Goal: Task Accomplishment & Management: Manage account settings

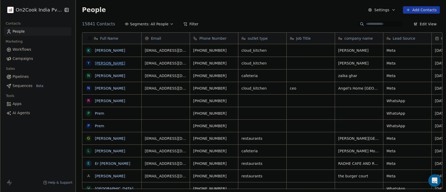
scroll to position [164, 368]
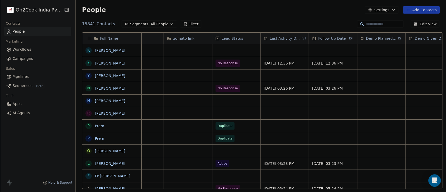
scroll to position [0, 781]
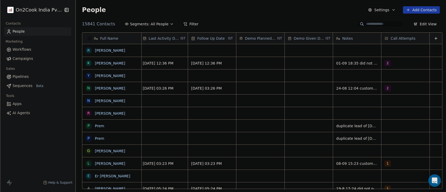
click at [429, 24] on button "Edit View" at bounding box center [426, 23] width 30 height 7
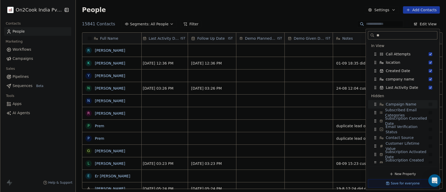
type input "**"
click at [406, 105] on span "Campaign Name" at bounding box center [401, 104] width 31 height 5
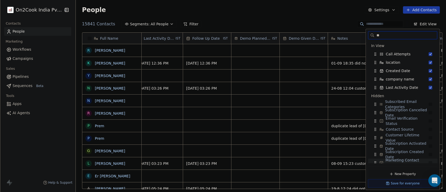
click at [402, 183] on button "Save for everyone" at bounding box center [403, 183] width 70 height 8
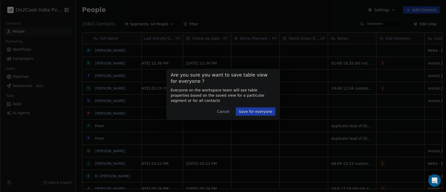
click at [229, 112] on button "Cancel" at bounding box center [223, 111] width 19 height 8
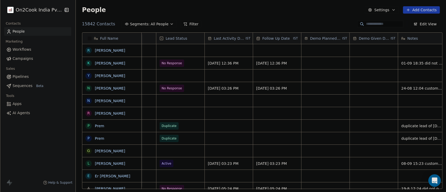
scroll to position [0, 829]
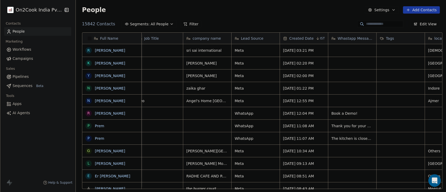
scroll to position [0, 151]
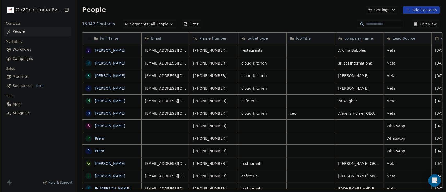
scroll to position [164, 368]
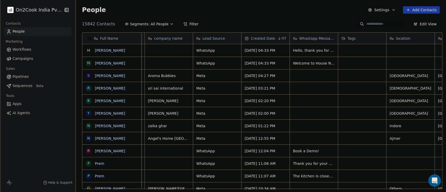
scroll to position [0, 192]
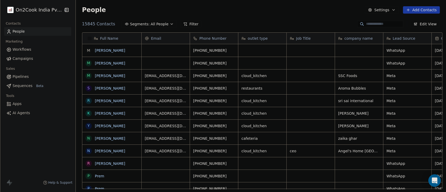
click at [34, 133] on div "On2Cook India Pvt. Ltd. Contacts People Marketing Workflows Campaigns Sales Pip…" at bounding box center [38, 96] width 76 height 192
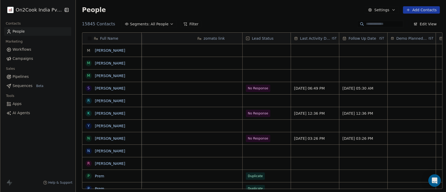
scroll to position [0, 829]
